Goal: Communication & Community: Answer question/provide support

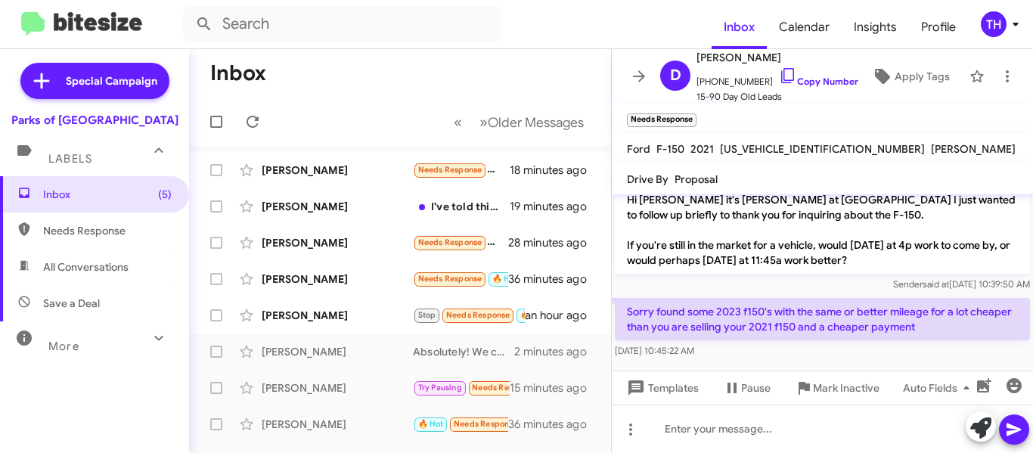
scroll to position [261, 0]
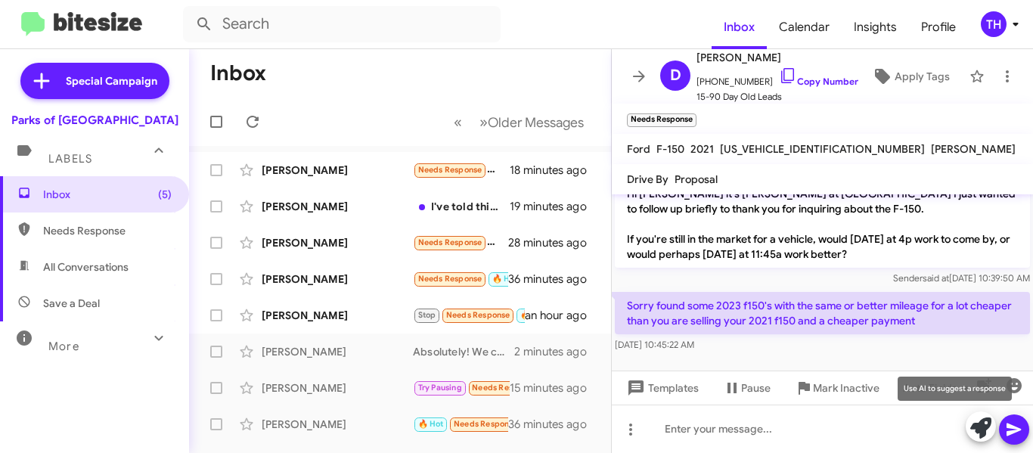
click at [988, 431] on icon at bounding box center [980, 427] width 21 height 21
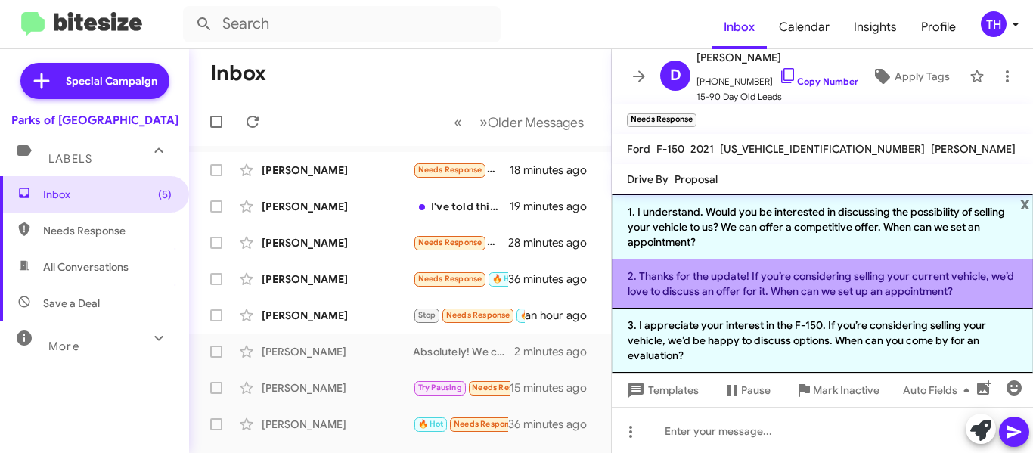
click at [708, 295] on li "2. Thanks for the update! If you’re considering selling your current vehicle, w…" at bounding box center [822, 283] width 421 height 49
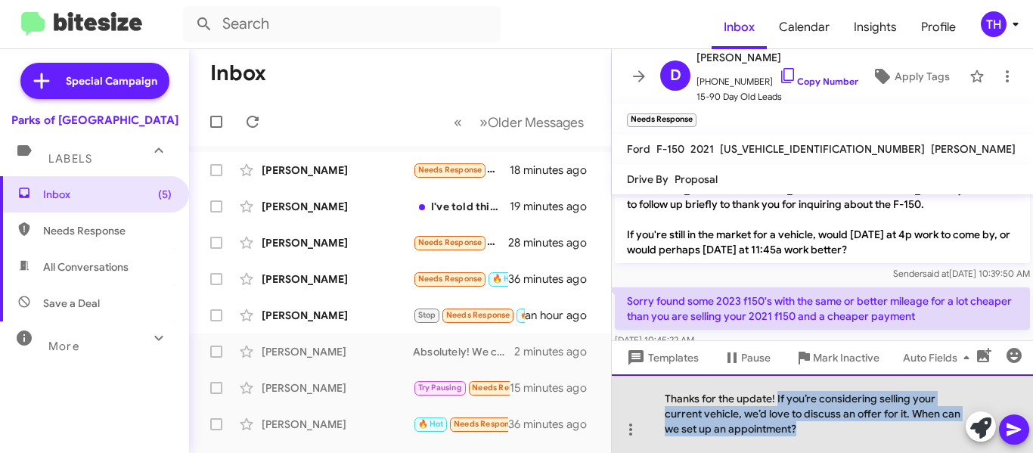
drag, startPoint x: 777, startPoint y: 396, endPoint x: 806, endPoint y: 432, distance: 46.2
click at [806, 432] on div "Thanks for the update! If you’re considering selling your current vehicle, we’d…" at bounding box center [822, 413] width 421 height 79
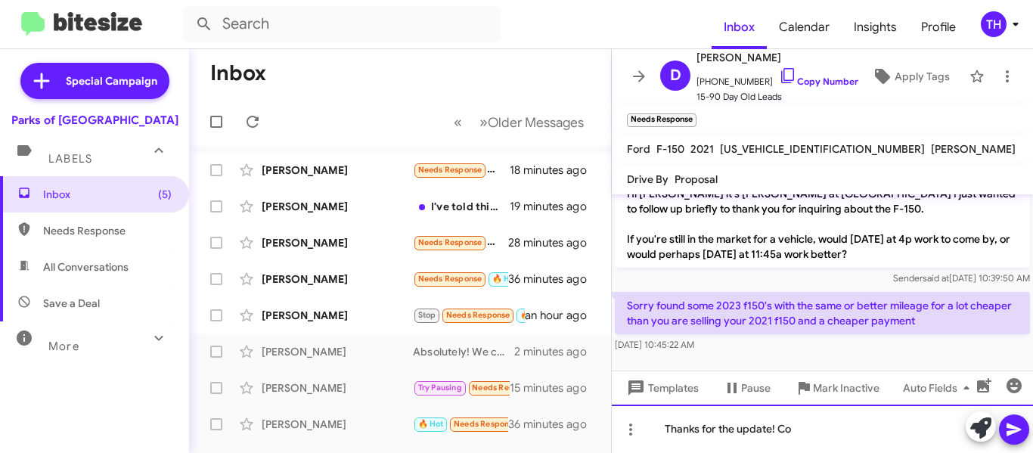
click at [810, 422] on div "Thanks for the update! Co" at bounding box center [822, 429] width 421 height 48
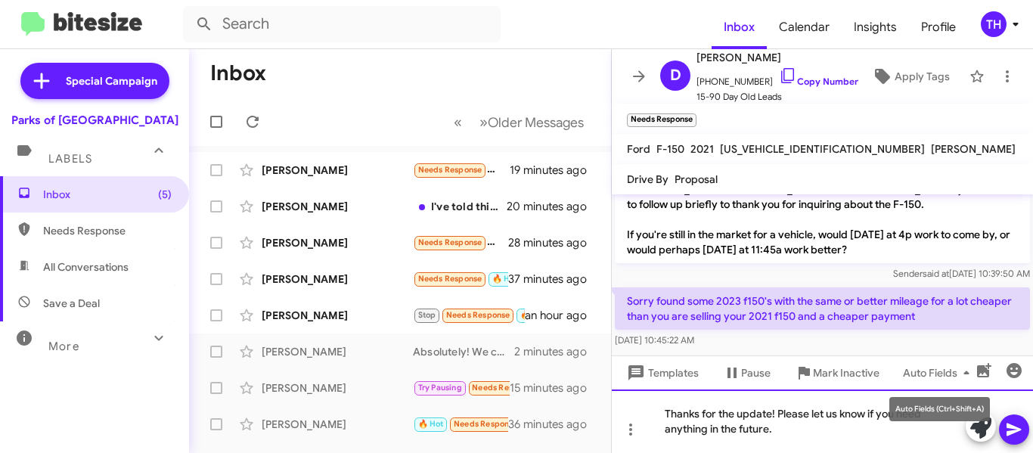
click at [926, 435] on div "Thanks for the update! Please let us know if you need anything in the future." at bounding box center [822, 421] width 421 height 64
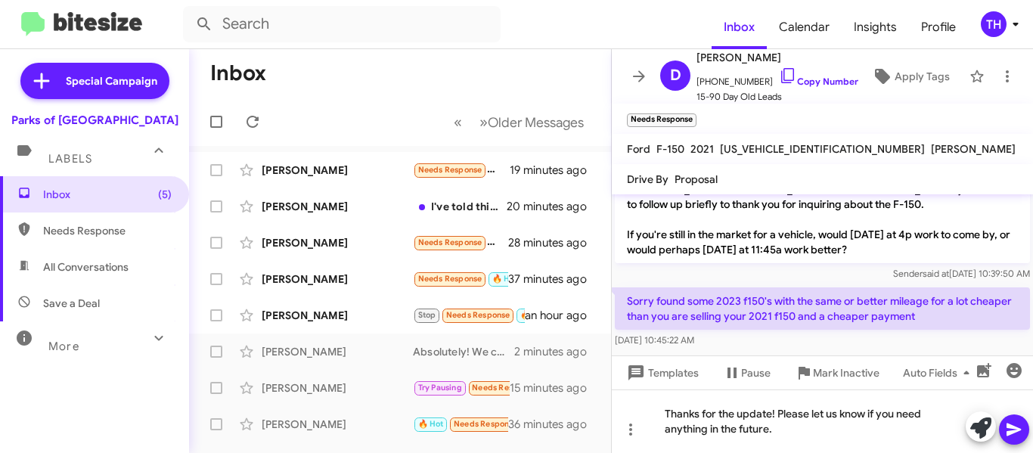
click at [1014, 424] on icon at bounding box center [1014, 430] width 18 height 18
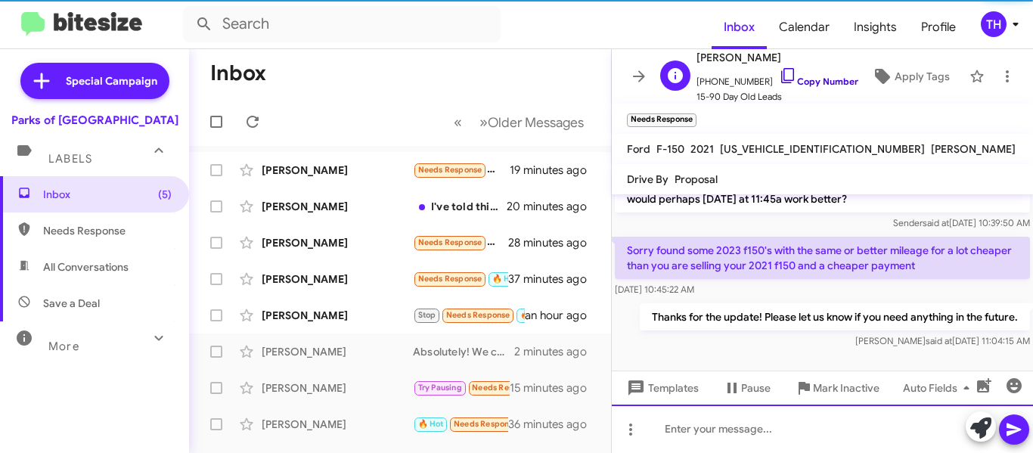
scroll to position [318, 0]
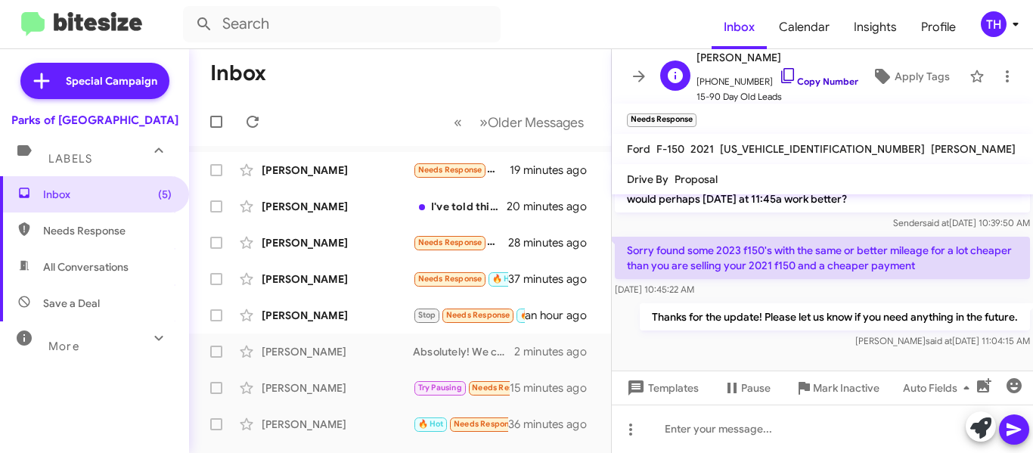
click at [781, 74] on icon at bounding box center [787, 75] width 13 height 15
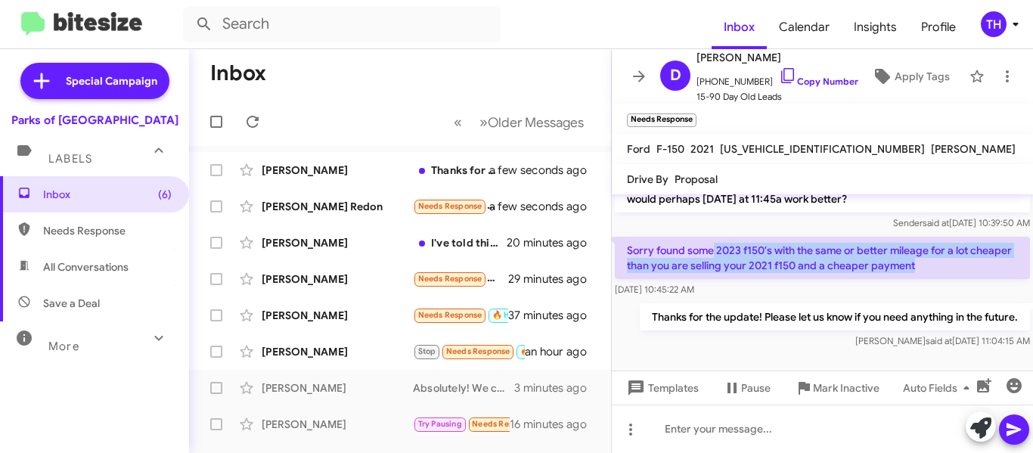
drag, startPoint x: 712, startPoint y: 244, endPoint x: 967, endPoint y: 267, distance: 255.2
click at [967, 267] on p "Sorry found some 2023 f150's with the same or better mileage for a lot cheaper …" at bounding box center [822, 258] width 415 height 42
copy p "2023 f150's with the same or better mileage for a lot cheaper than you are sell…"
click at [630, 76] on icon at bounding box center [639, 76] width 18 height 18
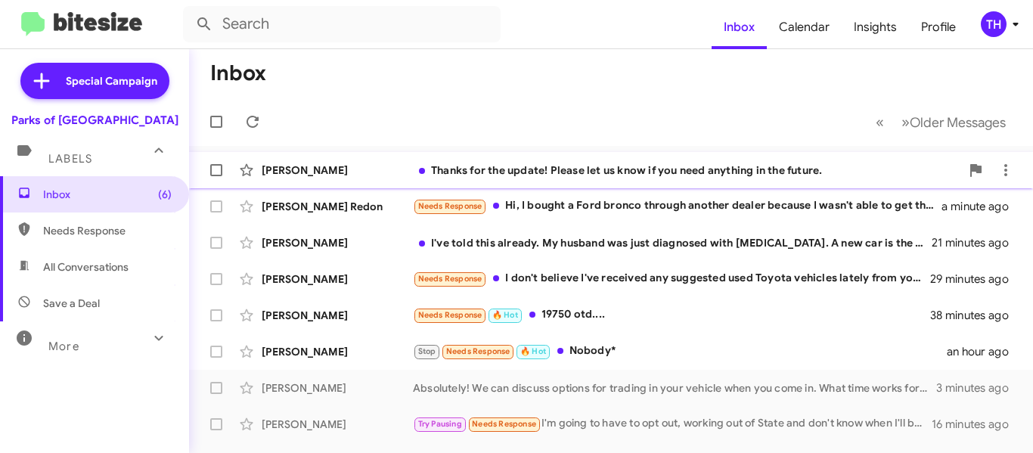
click at [361, 178] on div "Daryl Wallace Thanks for the update! Please let us know if you need anything in…" at bounding box center [611, 170] width 820 height 30
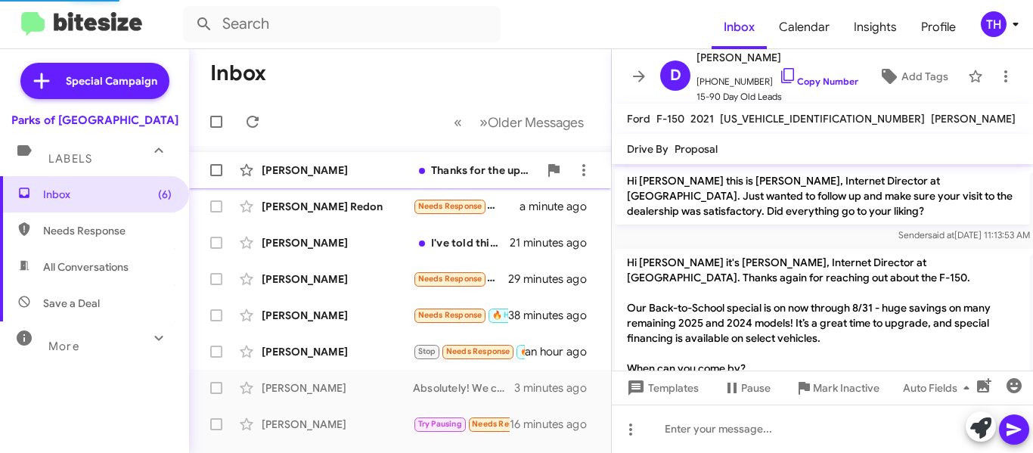
scroll to position [227, 0]
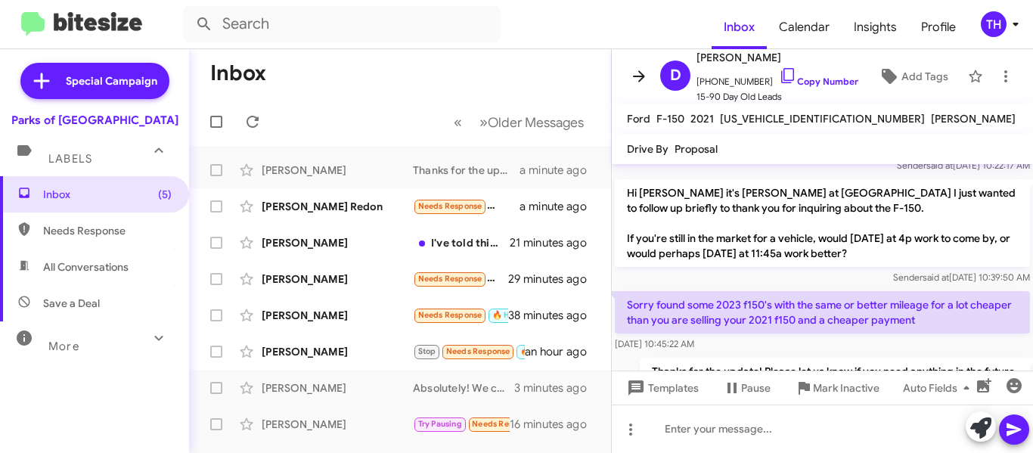
click at [640, 82] on icon at bounding box center [639, 76] width 18 height 18
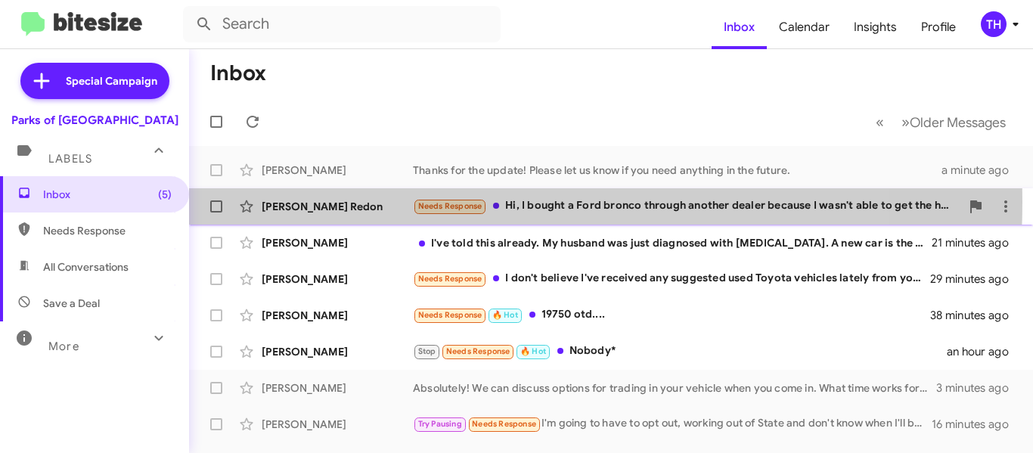
click at [379, 202] on div "[PERSON_NAME] Redon" at bounding box center [337, 206] width 151 height 15
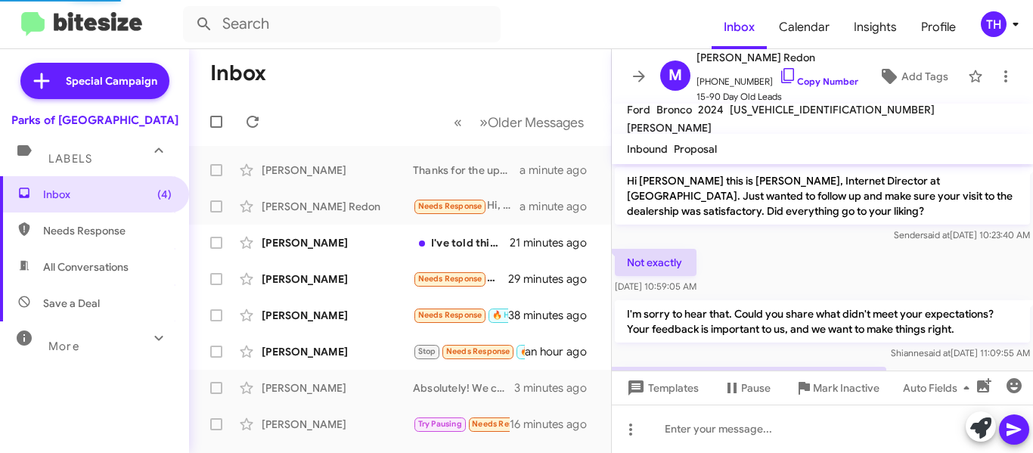
scroll to position [554, 0]
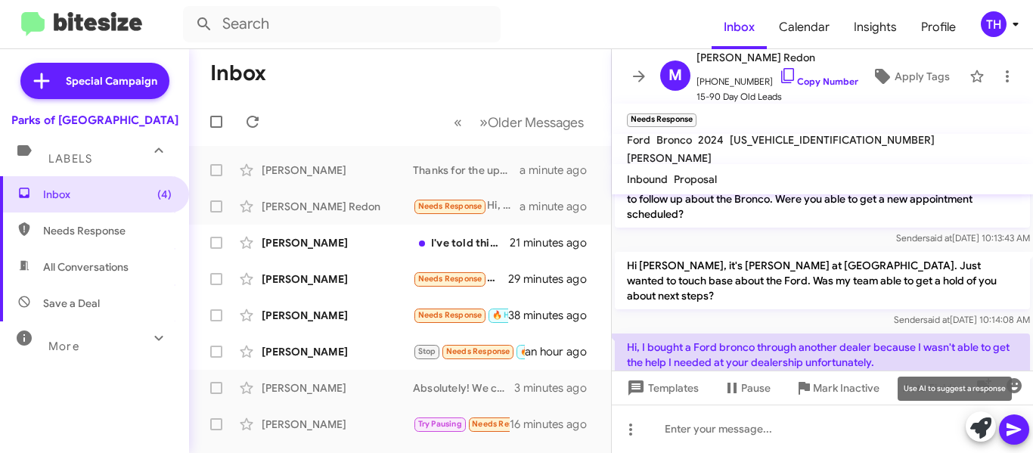
click at [979, 432] on icon at bounding box center [980, 427] width 21 height 21
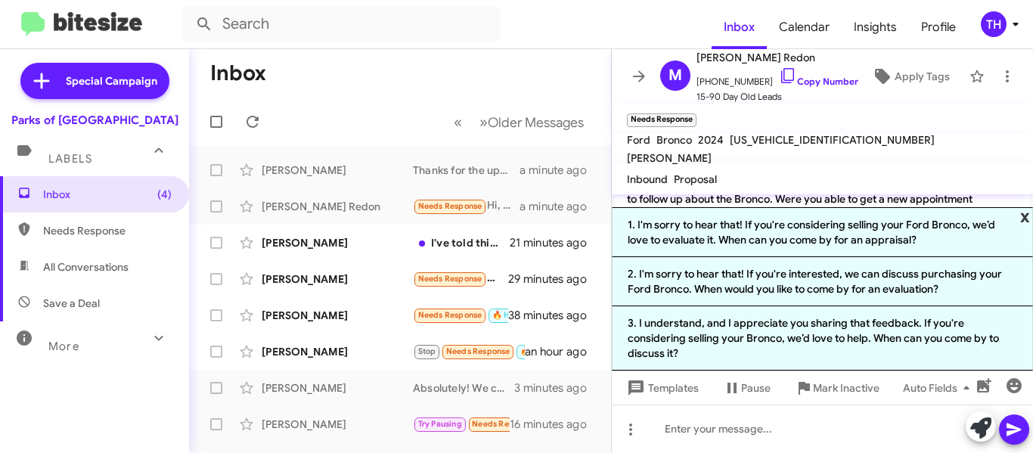
click at [1027, 216] on span "x" at bounding box center [1025, 216] width 10 height 18
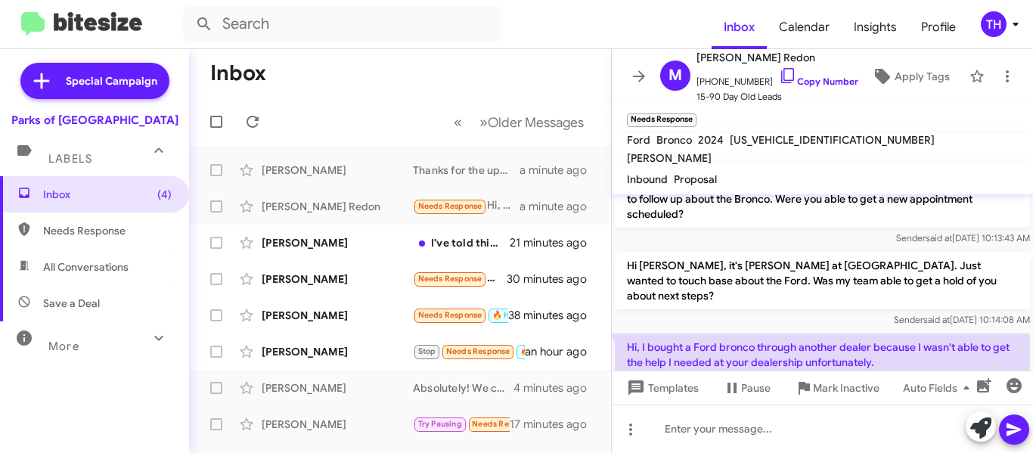
click at [707, 334] on p "Hi, I bought a Ford bronco through another dealer because I wasn't able to get …" at bounding box center [822, 355] width 415 height 42
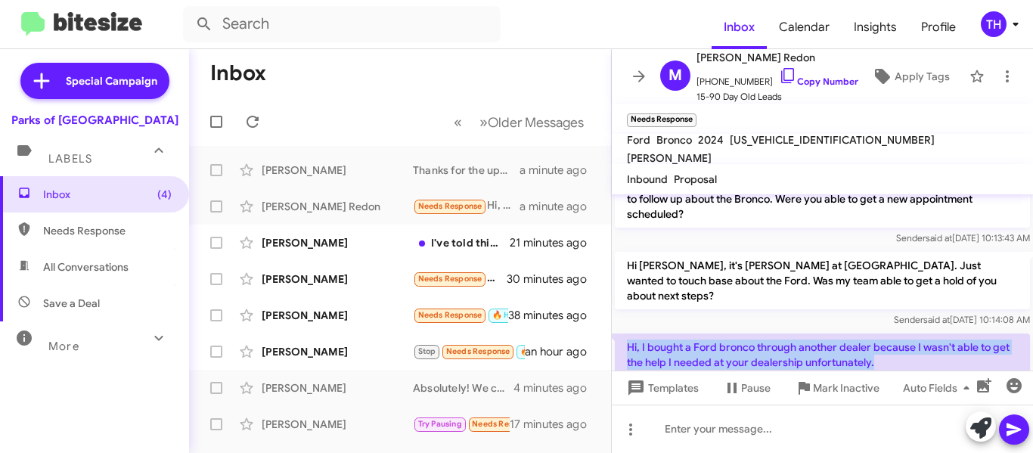
click at [707, 334] on p "Hi, I bought a Ford bronco through another dealer because I wasn't able to get …" at bounding box center [822, 355] width 415 height 42
copy p "Hi, I bought a Ford bronco through another dealer because I wasn't able to get …"
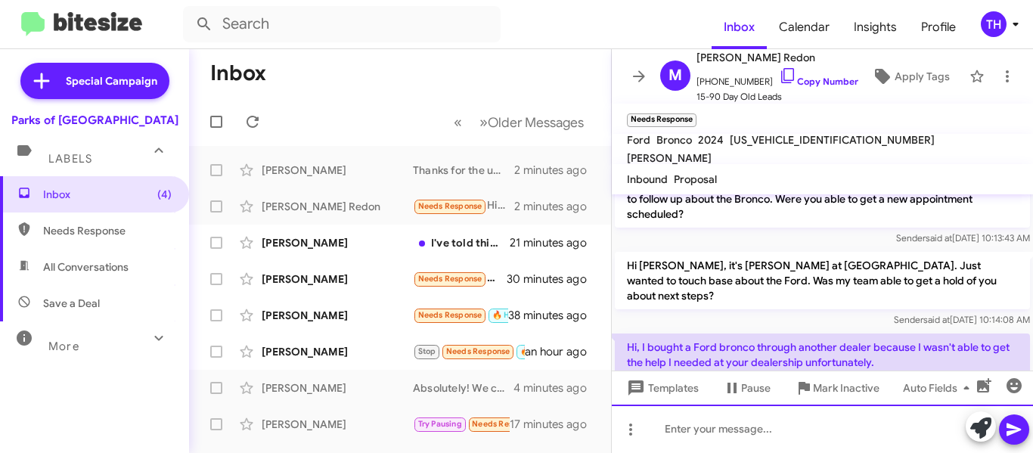
paste div
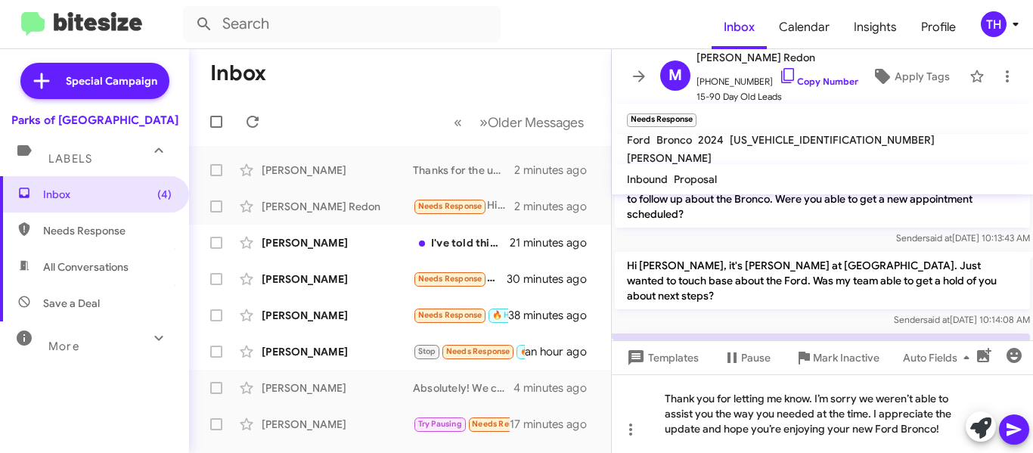
click at [1011, 424] on icon at bounding box center [1014, 430] width 18 height 18
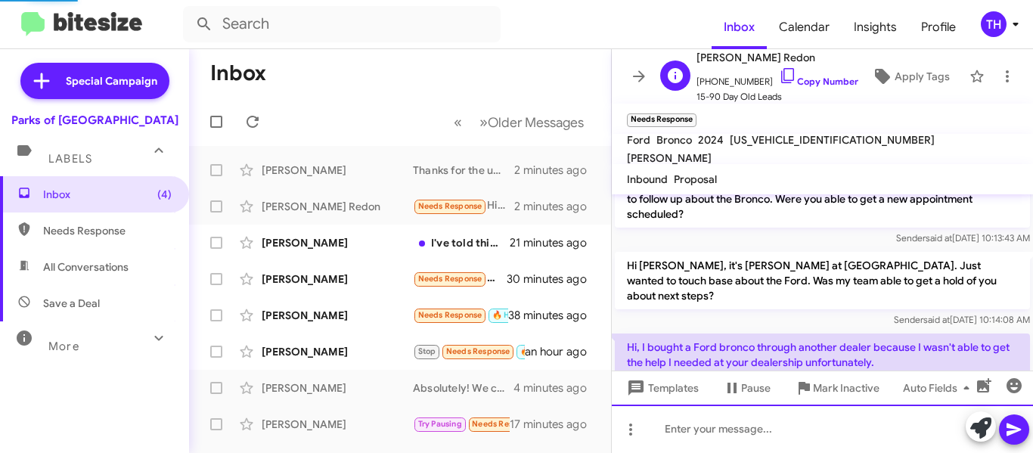
scroll to position [0, 0]
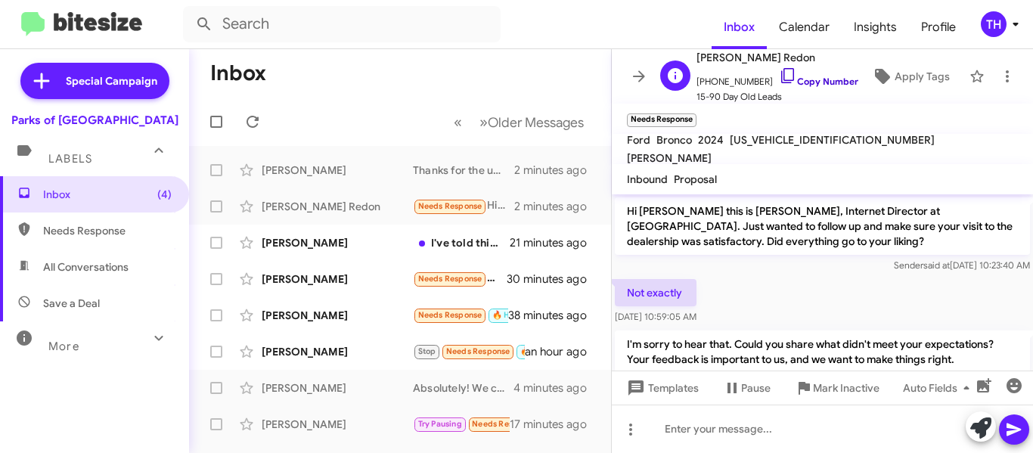
click at [823, 84] on link "Copy Number" at bounding box center [818, 81] width 79 height 11
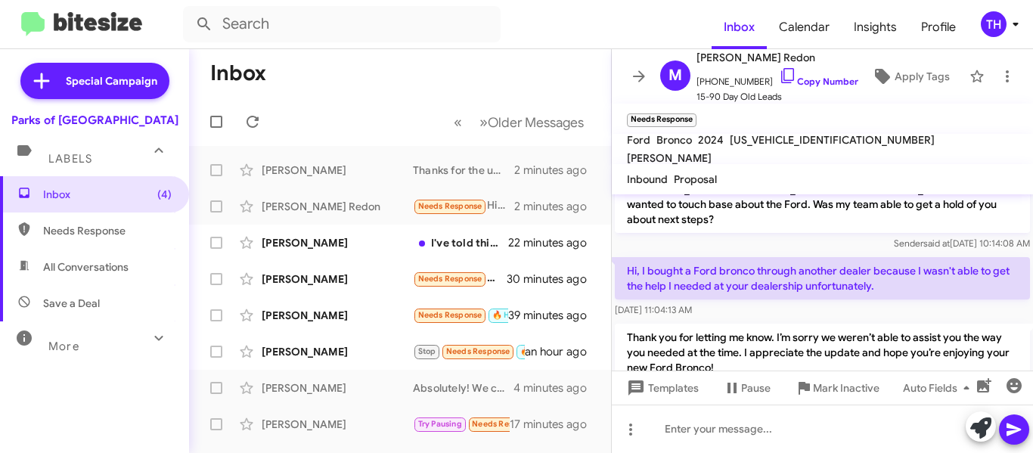
scroll to position [595, 0]
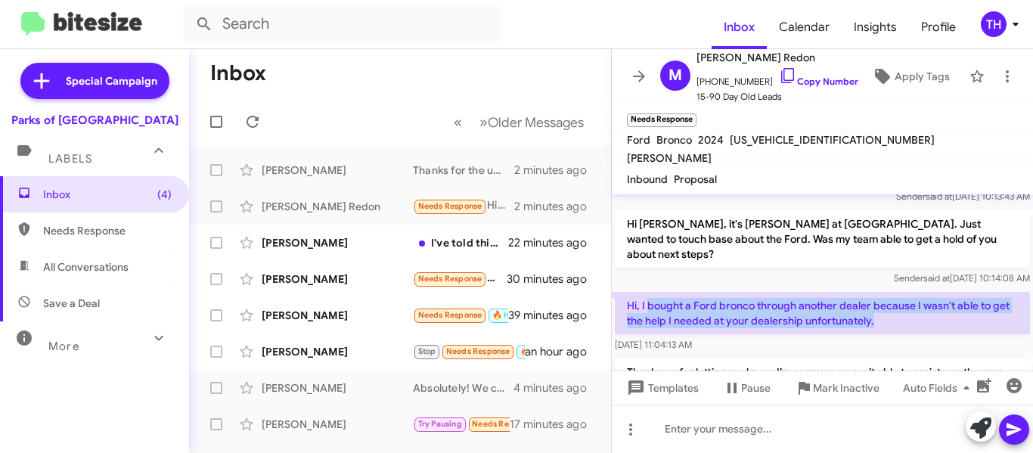
drag, startPoint x: 649, startPoint y: 269, endPoint x: 917, endPoint y: 285, distance: 268.2
click at [917, 292] on p "Hi, I bought a Ford bronco through another dealer because I wasn't able to get …" at bounding box center [822, 313] width 415 height 42
copy p "bought a Ford bronco through another dealer because I wasn't able to get the he…"
click at [630, 78] on icon at bounding box center [639, 76] width 18 height 18
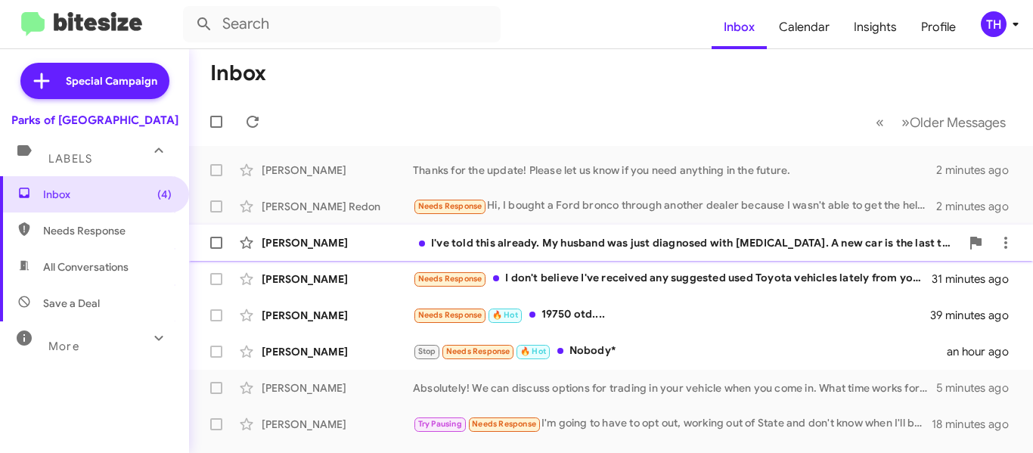
click at [365, 259] on span "Jessica Rife I've told this already. My husband was just diagnosed with cancer.…" at bounding box center [611, 243] width 844 height 36
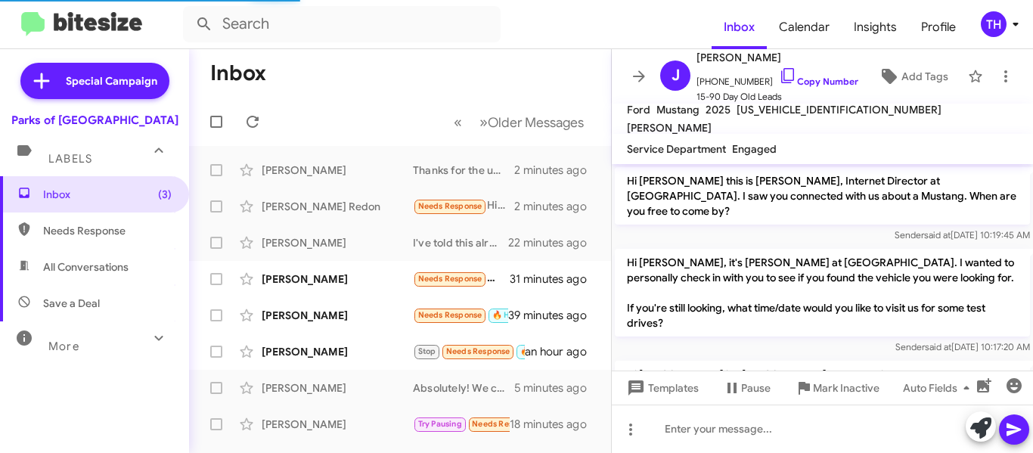
scroll to position [333, 0]
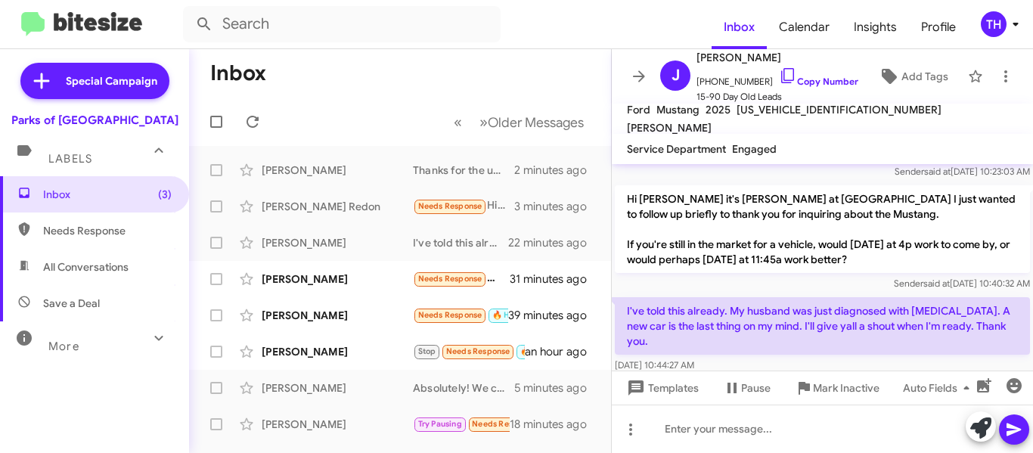
click at [760, 313] on p "I've told this already. My husband was just diagnosed with [MEDICAL_DATA]. A ne…" at bounding box center [822, 325] width 415 height 57
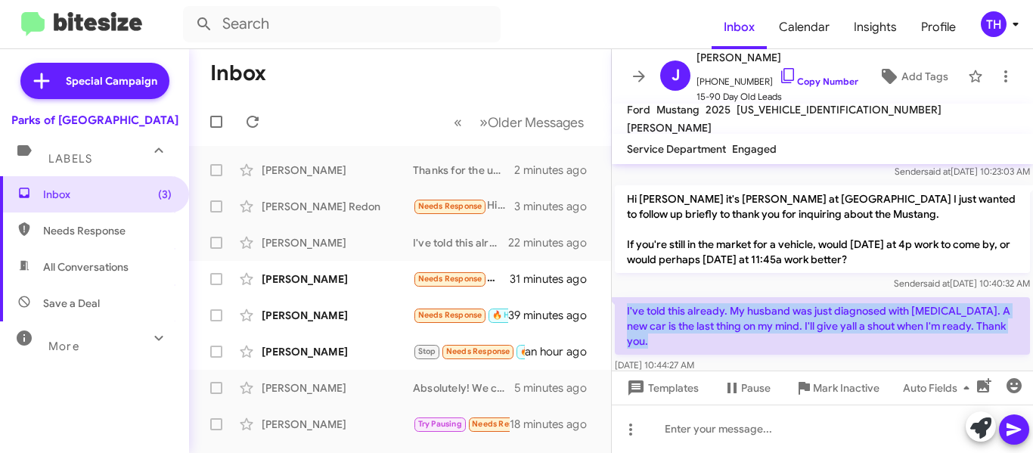
click at [760, 313] on p "I've told this already. My husband was just diagnosed with [MEDICAL_DATA]. A ne…" at bounding box center [822, 325] width 415 height 57
copy p "I've told this already. My husband was just diagnosed with [MEDICAL_DATA]. A ne…"
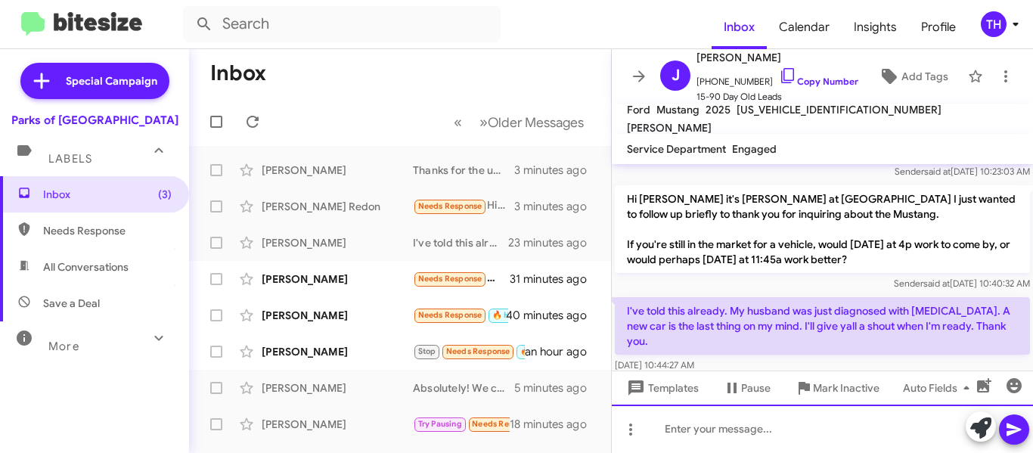
paste div
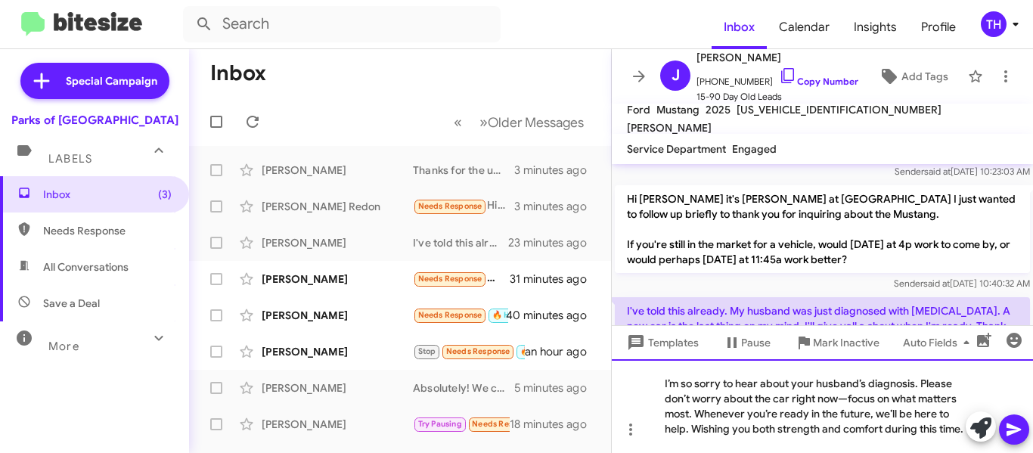
click at [845, 386] on div "I’m so sorry to hear about your husband’s diagnosis. Please don’t worry about t…" at bounding box center [822, 406] width 421 height 94
click at [822, 438] on div "I’m so sorry to hear about your husband’s diagnosis. Please don’t worry about t…" at bounding box center [822, 406] width 421 height 94
click at [1009, 424] on icon at bounding box center [1014, 430] width 14 height 13
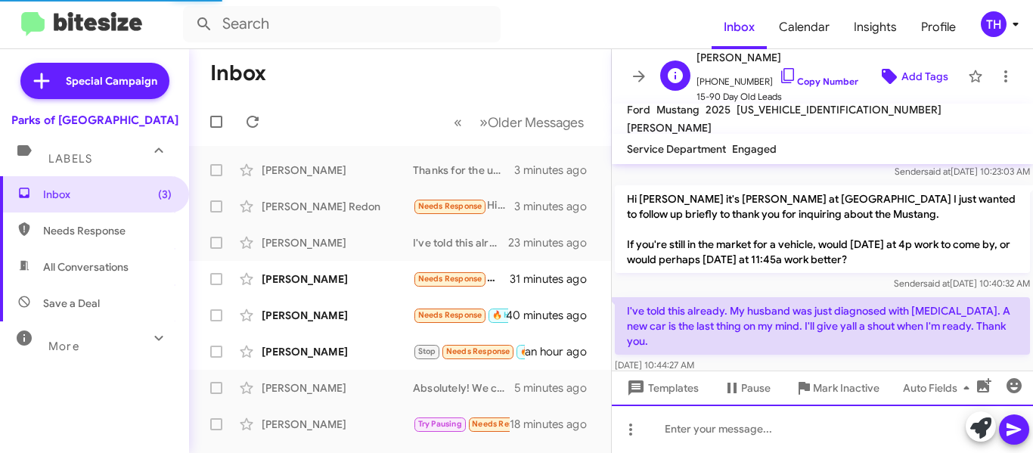
scroll to position [0, 0]
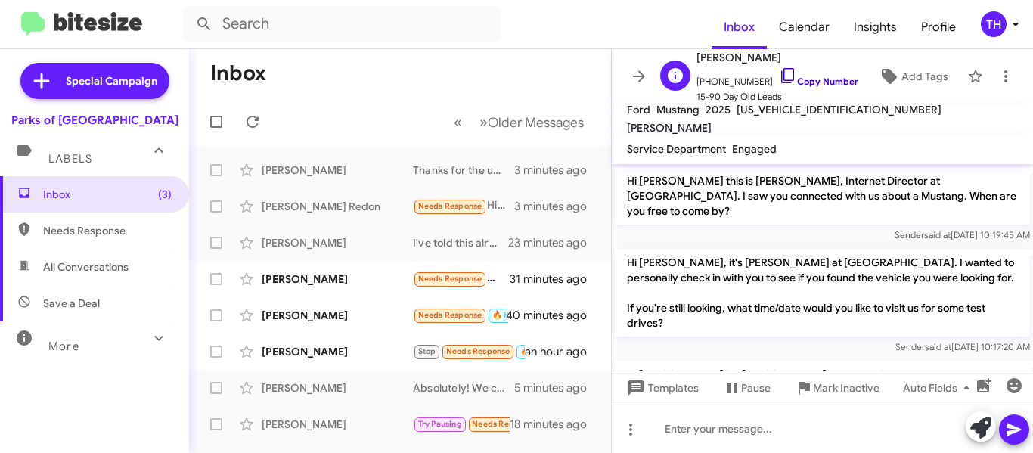
click at [820, 81] on link "Copy Number" at bounding box center [818, 81] width 79 height 11
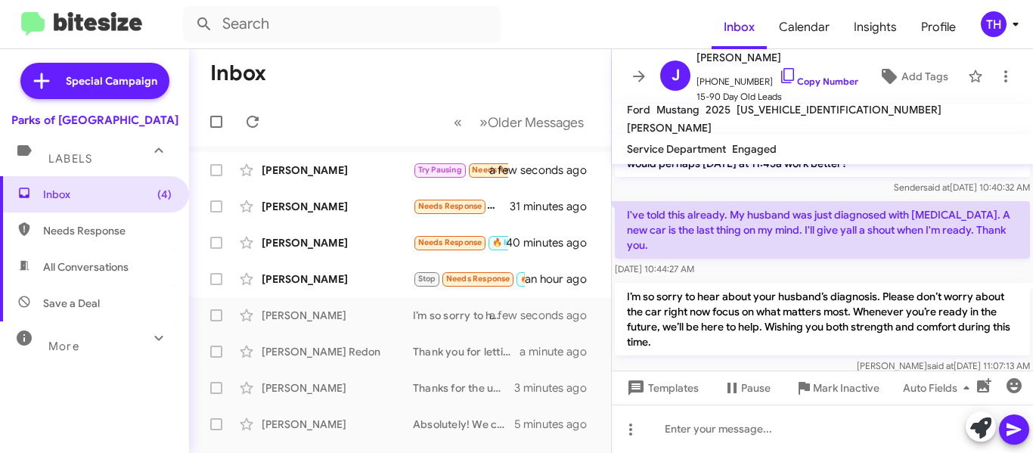
scroll to position [434, 0]
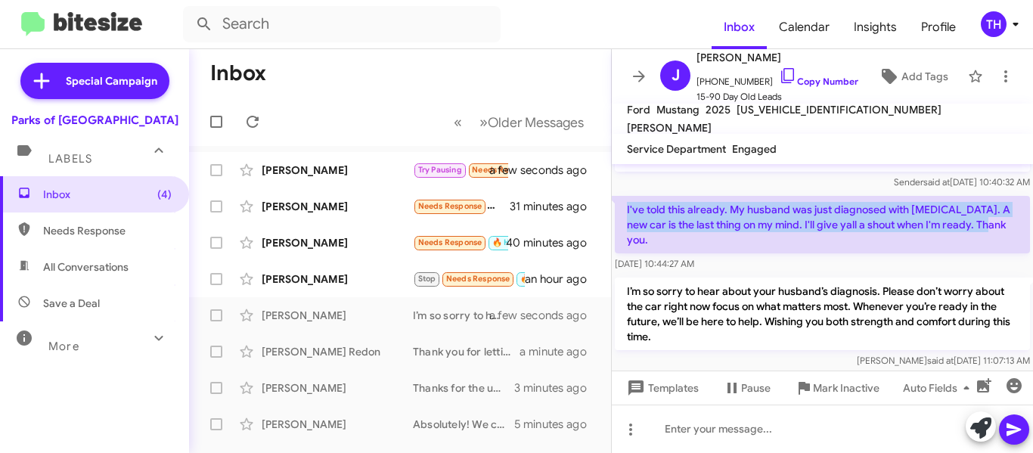
drag, startPoint x: 995, startPoint y: 215, endPoint x: 624, endPoint y: 199, distance: 371.7
click at [624, 199] on p "I've told this already. My husband was just diagnosed with [MEDICAL_DATA]. A ne…" at bounding box center [822, 224] width 415 height 57
copy p "I've told this already. My husband was just diagnosed with [MEDICAL_DATA]. A ne…"
click at [631, 80] on icon at bounding box center [639, 76] width 18 height 18
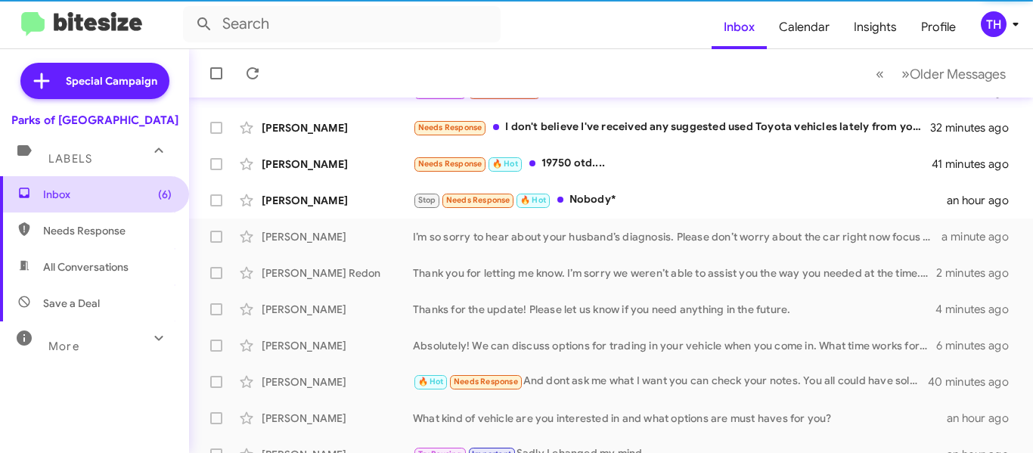
scroll to position [188, 0]
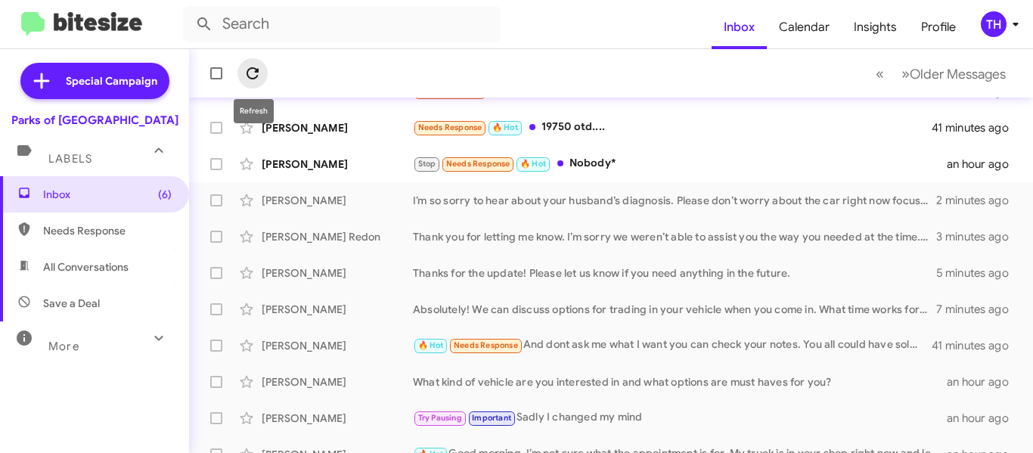
click at [253, 73] on icon at bounding box center [253, 73] width 18 height 18
click at [261, 84] on button at bounding box center [252, 73] width 30 height 30
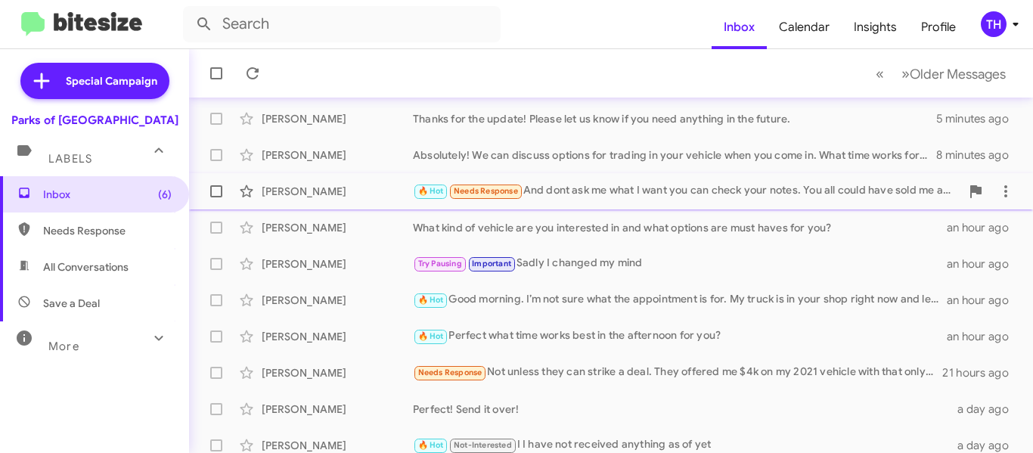
scroll to position [378, 0]
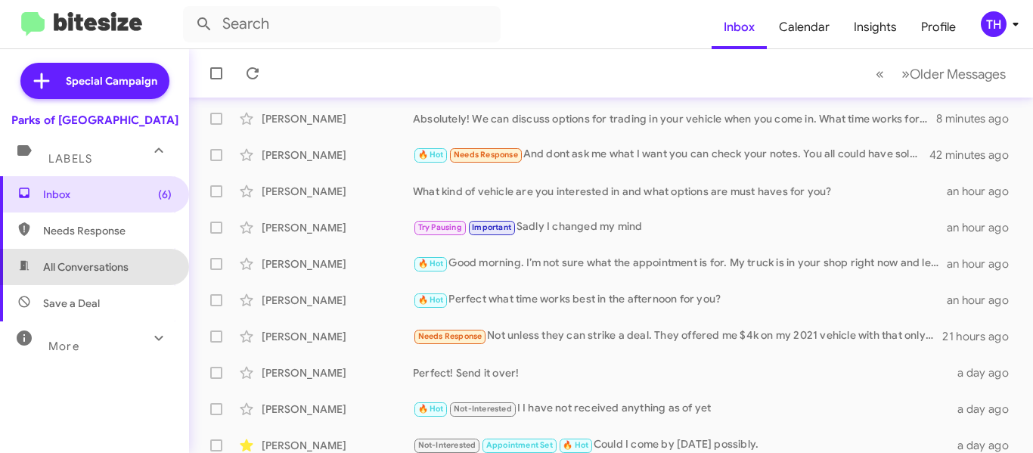
click at [136, 262] on span "All Conversations" at bounding box center [94, 267] width 189 height 36
type input "in:all-conversations"
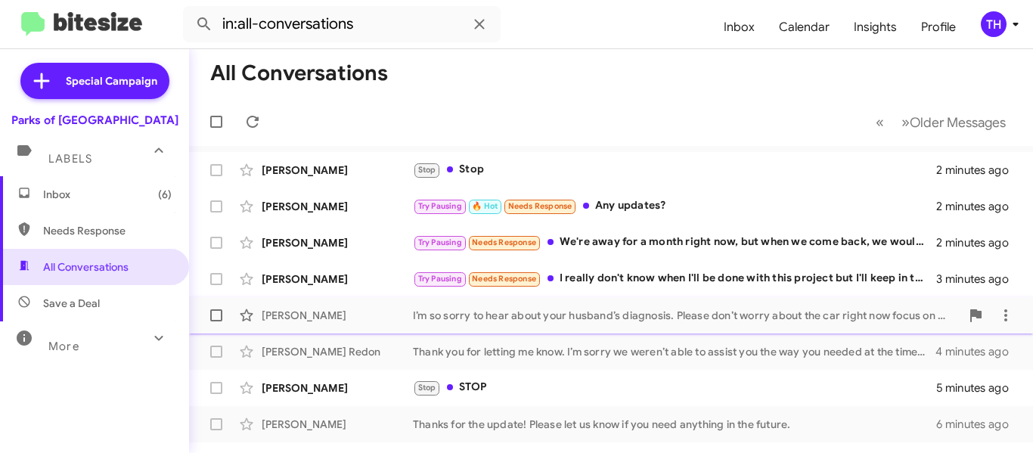
click at [372, 312] on div "[PERSON_NAME]" at bounding box center [337, 315] width 151 height 15
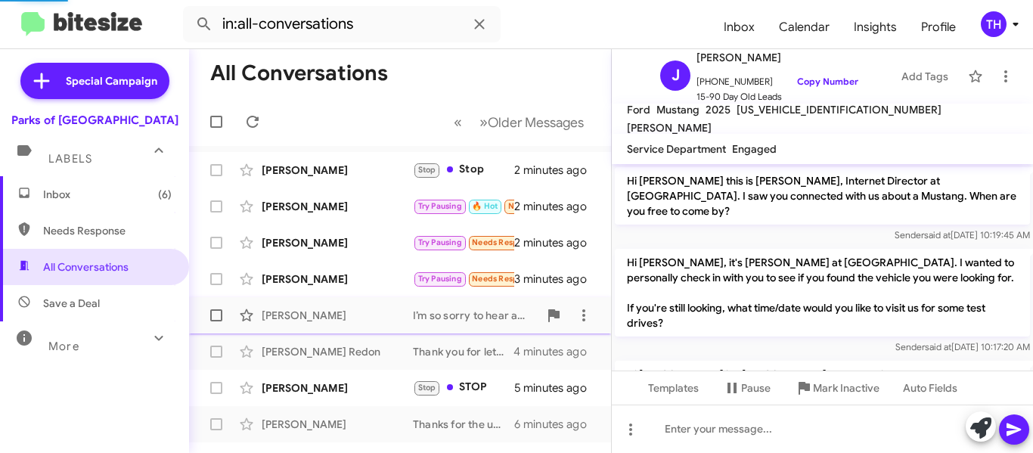
scroll to position [491, 0]
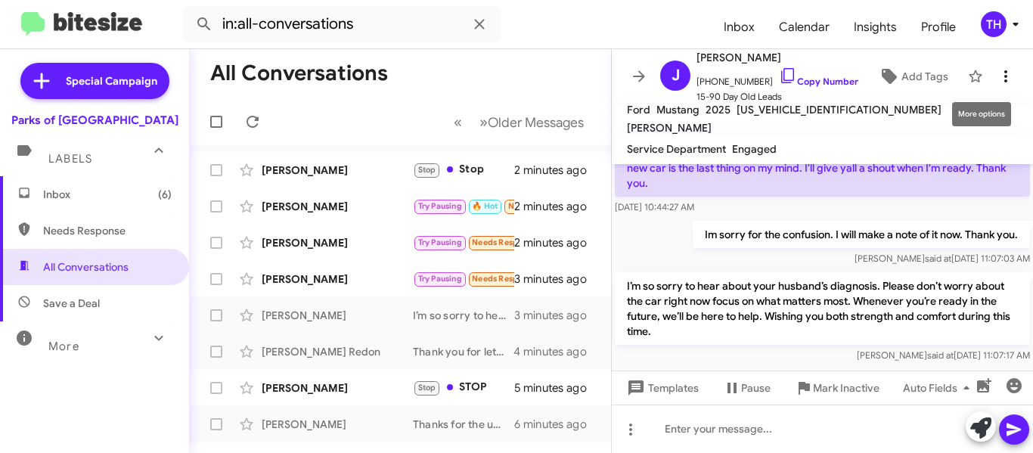
click at [997, 76] on icon at bounding box center [1006, 76] width 18 height 18
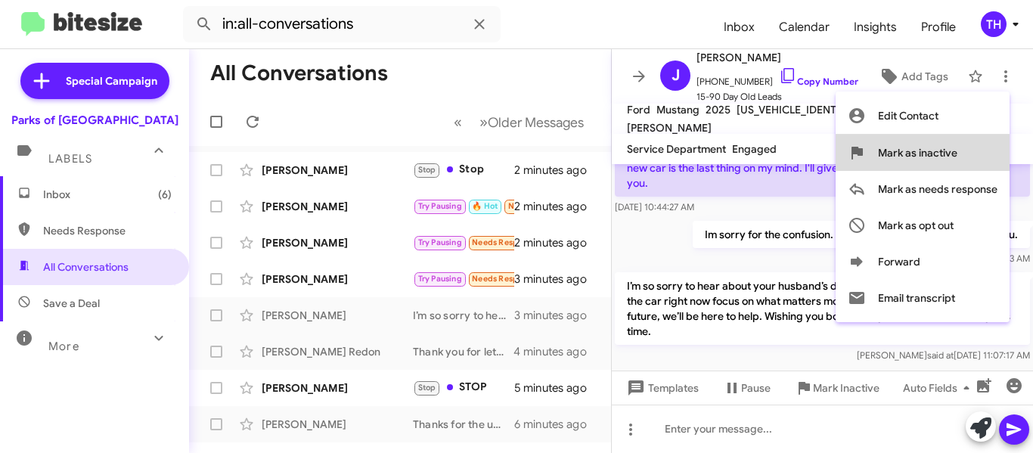
click at [951, 148] on span "Mark as inactive" at bounding box center [917, 153] width 79 height 36
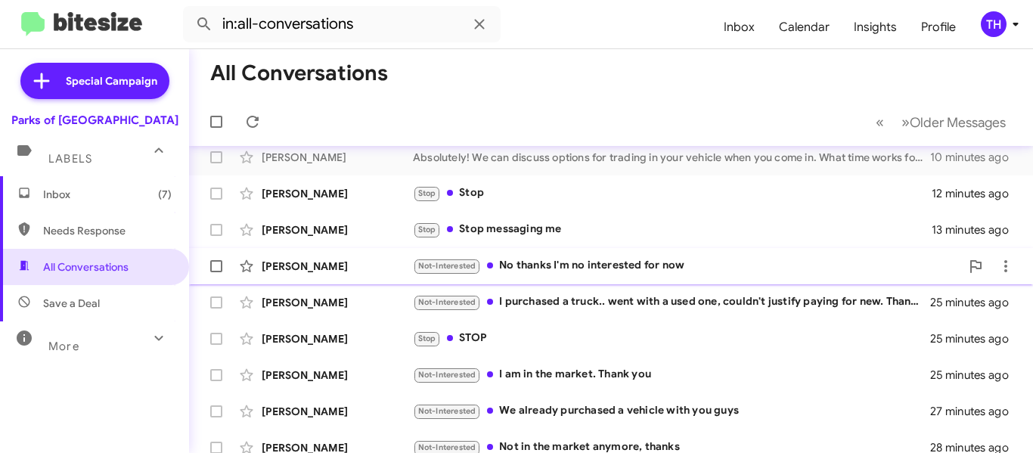
scroll to position [274, 0]
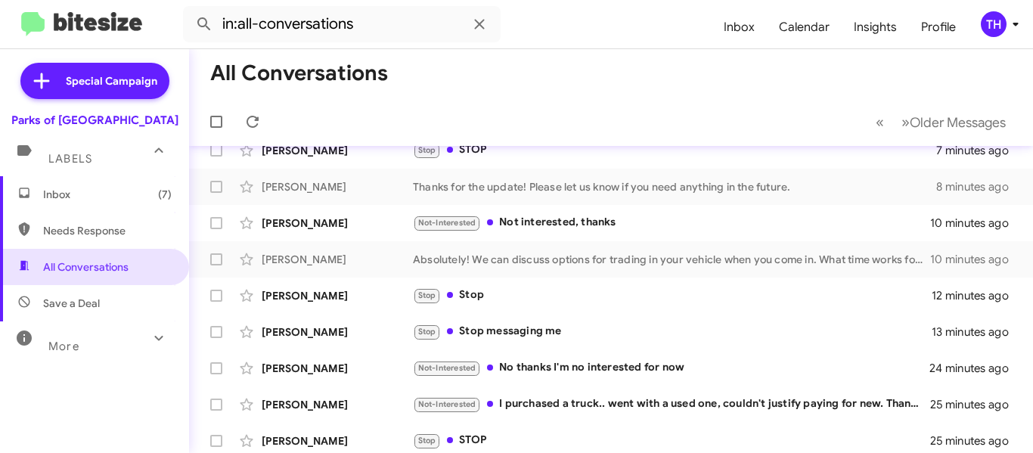
click at [99, 194] on span "Inbox (7)" at bounding box center [107, 194] width 129 height 15
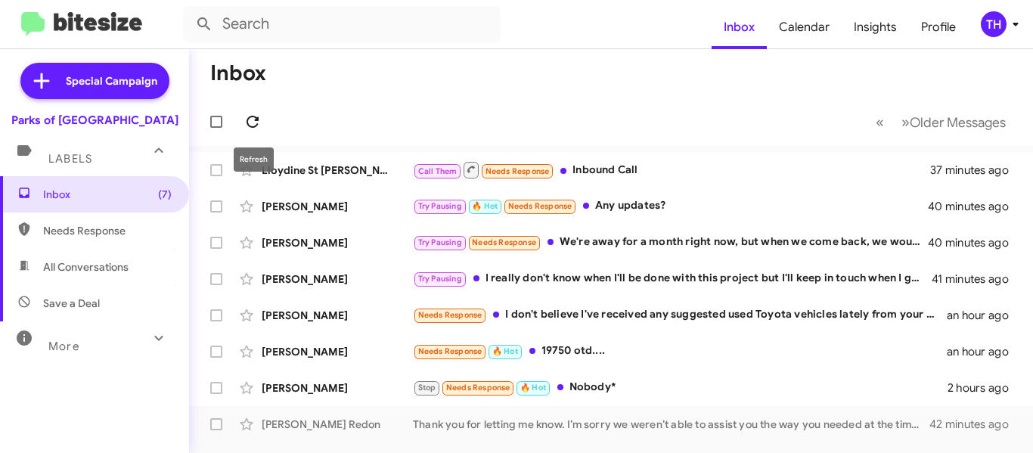
click at [259, 122] on icon at bounding box center [253, 122] width 18 height 18
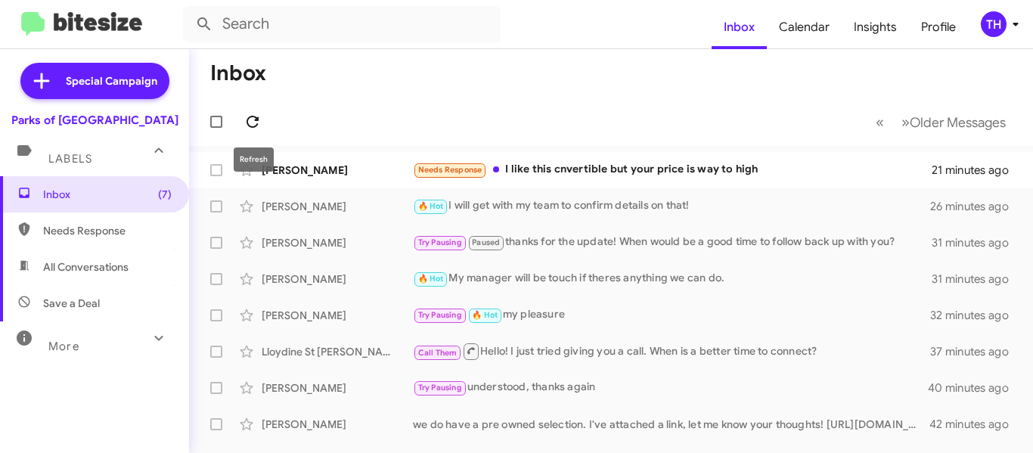
click at [259, 121] on icon at bounding box center [253, 122] width 12 height 12
